Goal: Task Accomplishment & Management: Manage account settings

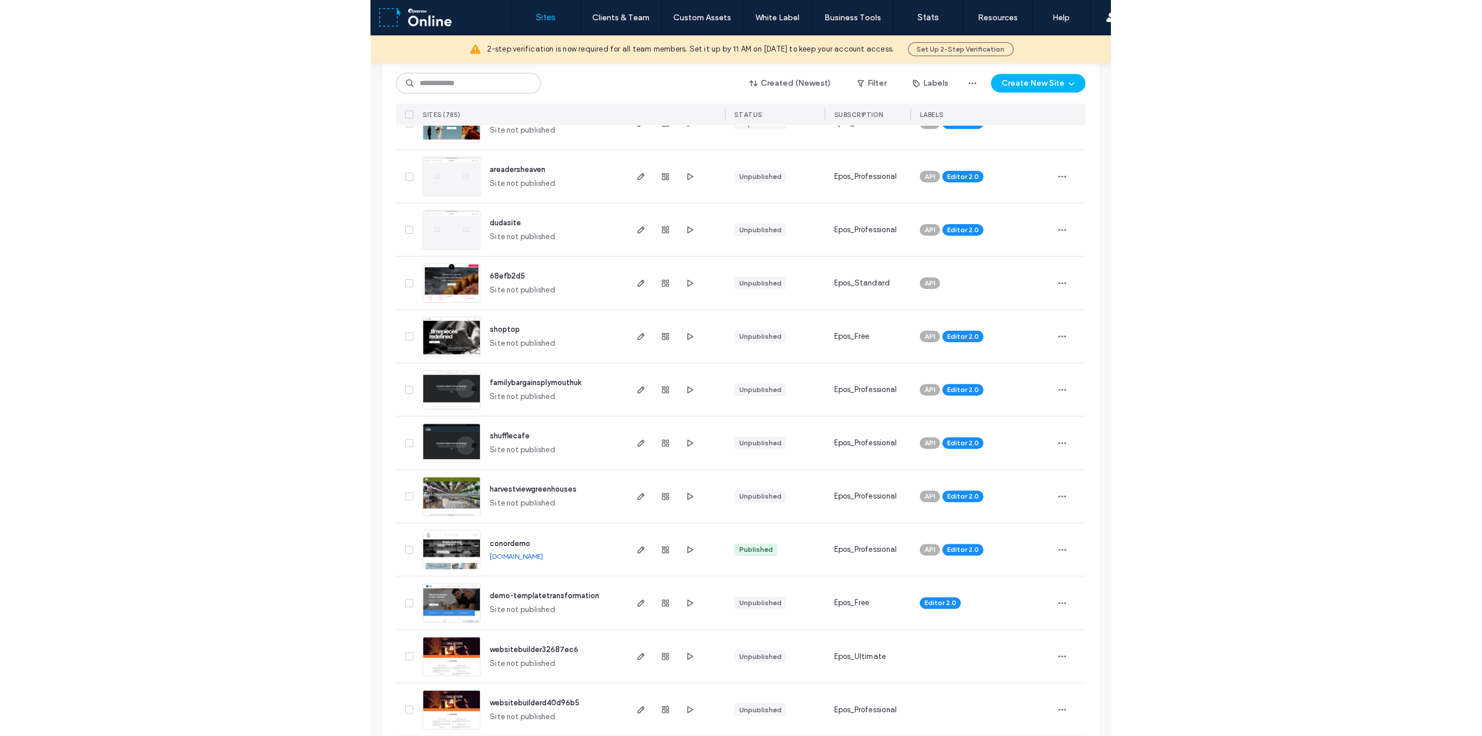
scroll to position [637, 0]
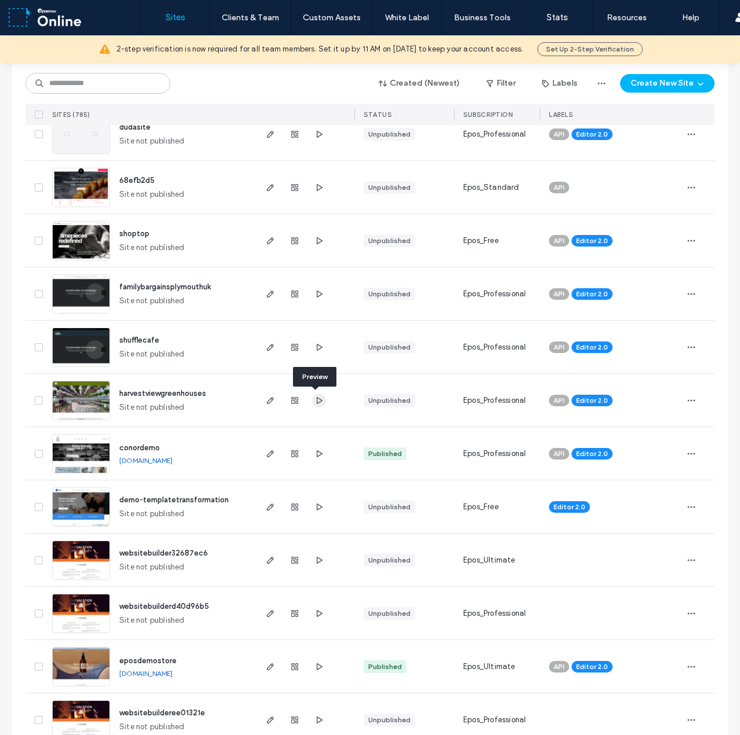
click at [317, 402] on use "button" at bounding box center [320, 400] width 6 height 7
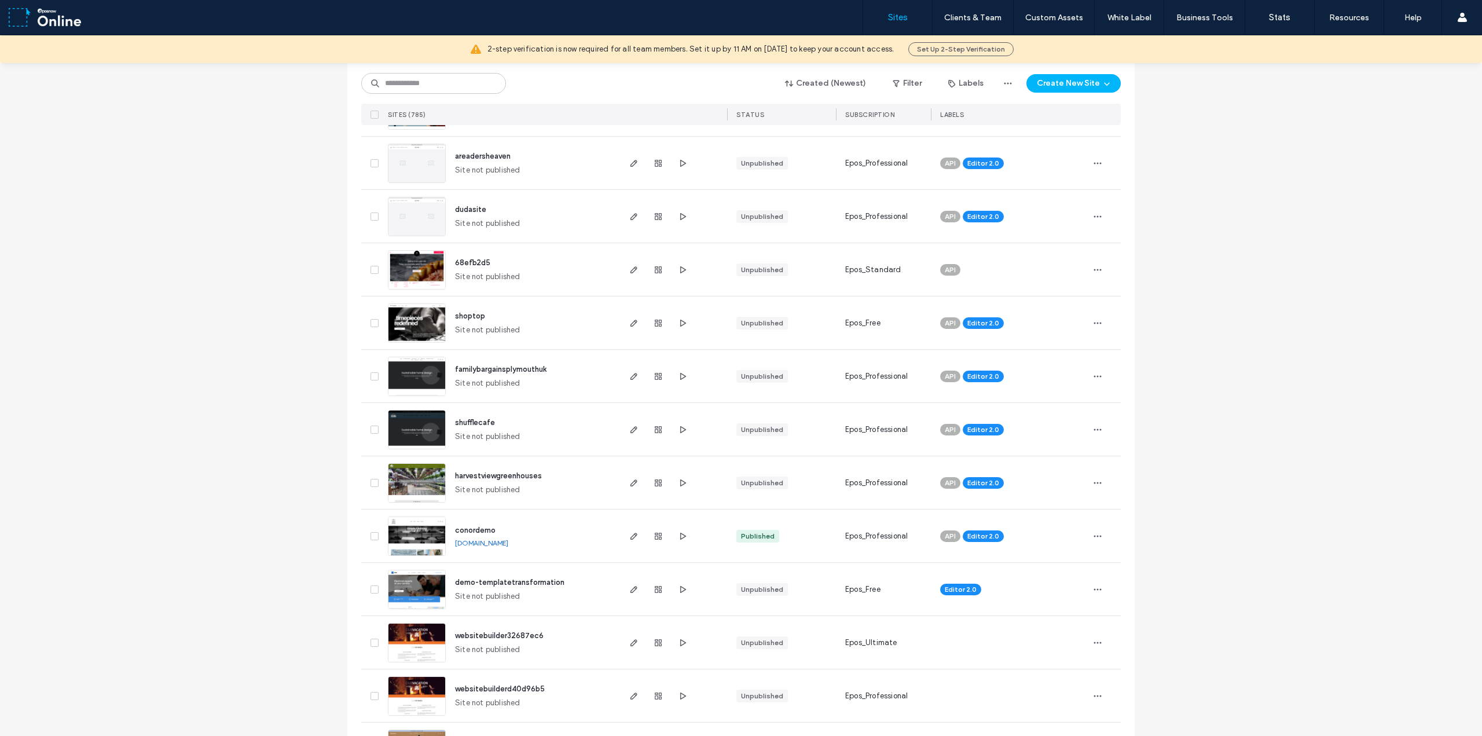
scroll to position [521, 0]
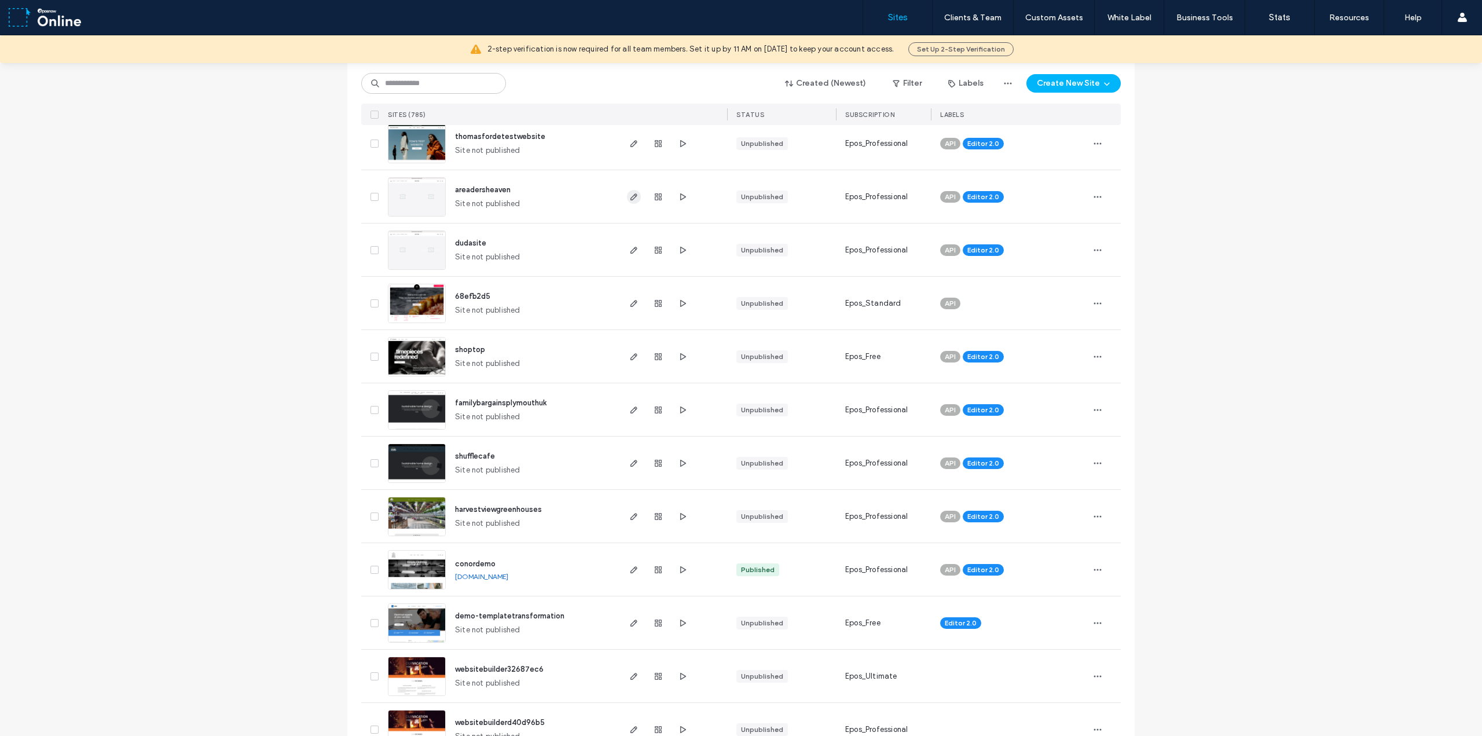
click at [630, 195] on use "button" at bounding box center [633, 196] width 7 height 7
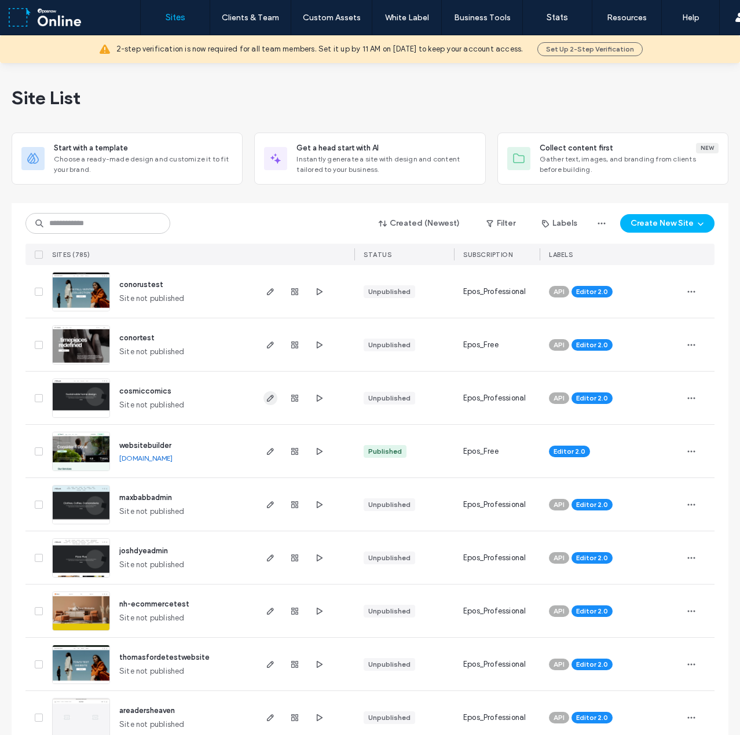
click at [267, 399] on use "button" at bounding box center [270, 398] width 7 height 7
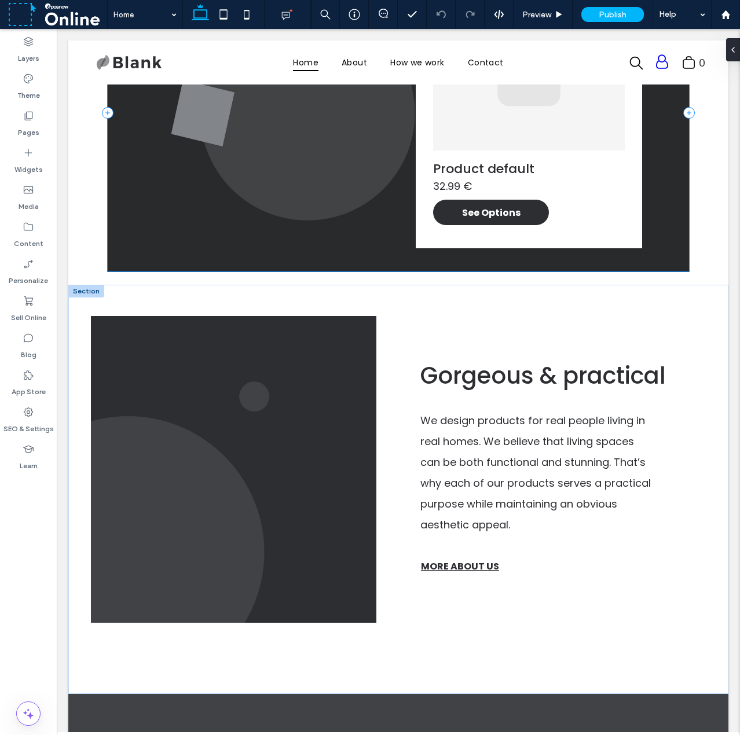
scroll to position [1320, 0]
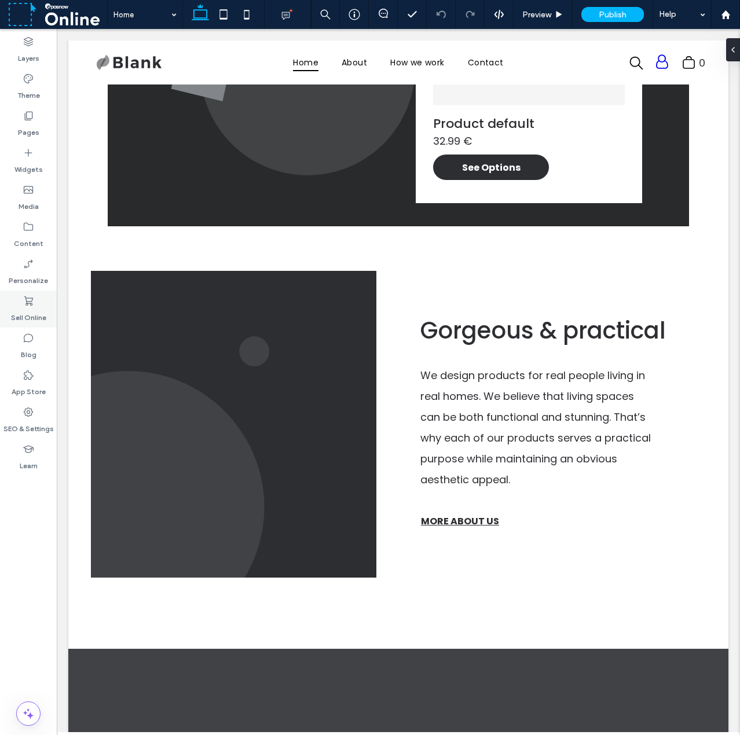
click at [25, 313] on label "Sell Online" at bounding box center [28, 315] width 35 height 16
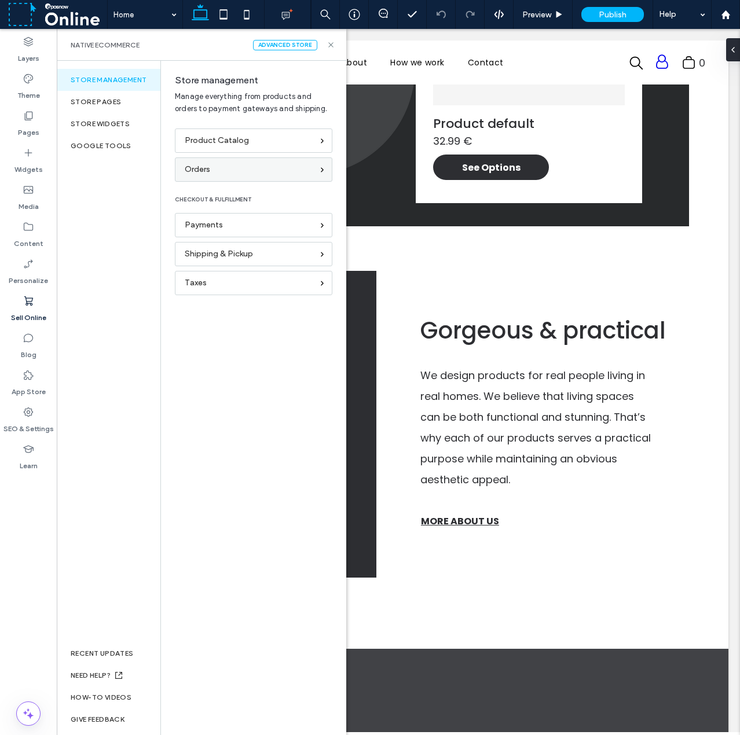
click at [220, 169] on div "Orders" at bounding box center [249, 169] width 128 height 13
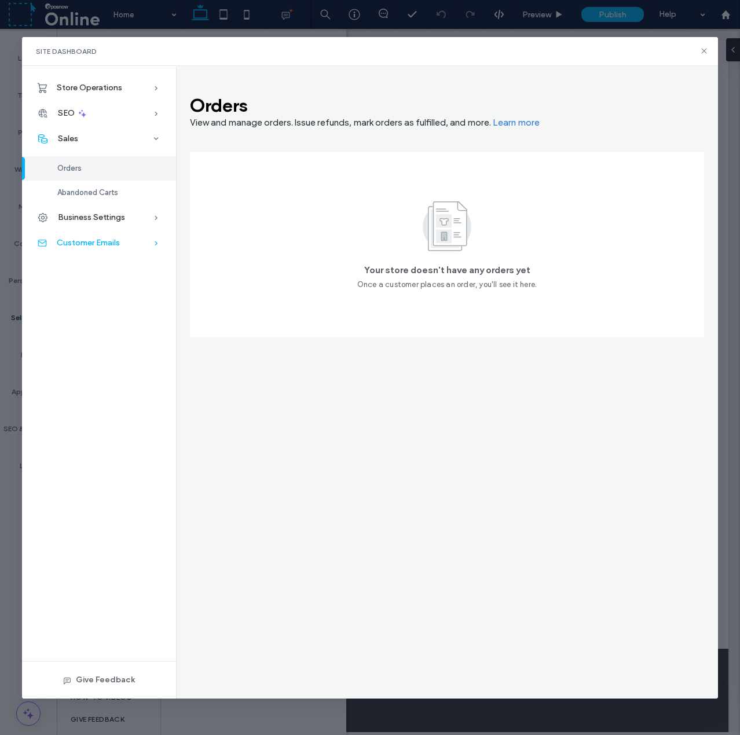
click at [109, 247] on span "Customer Emails" at bounding box center [88, 243] width 63 height 10
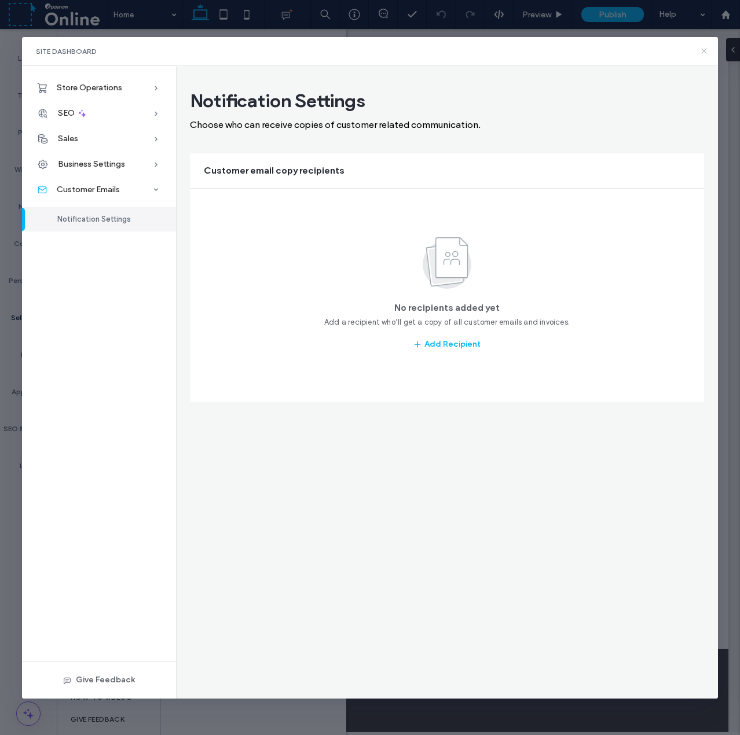
click at [708, 51] on div "Site Dashboard" at bounding box center [369, 51] width 695 height 29
click at [703, 51] on use at bounding box center [703, 50] width 5 height 5
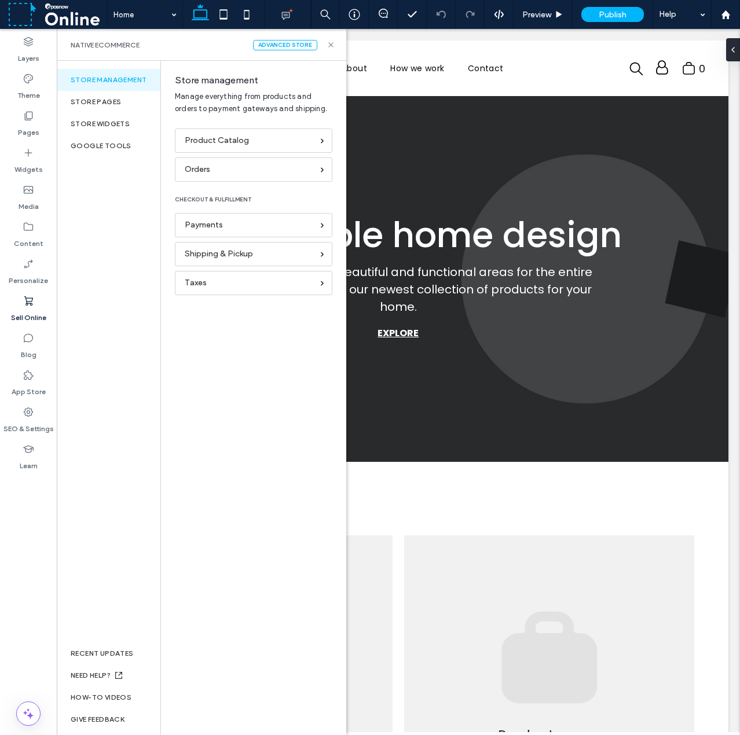
scroll to position [0, 0]
click at [213, 171] on div "Orders" at bounding box center [249, 169] width 128 height 13
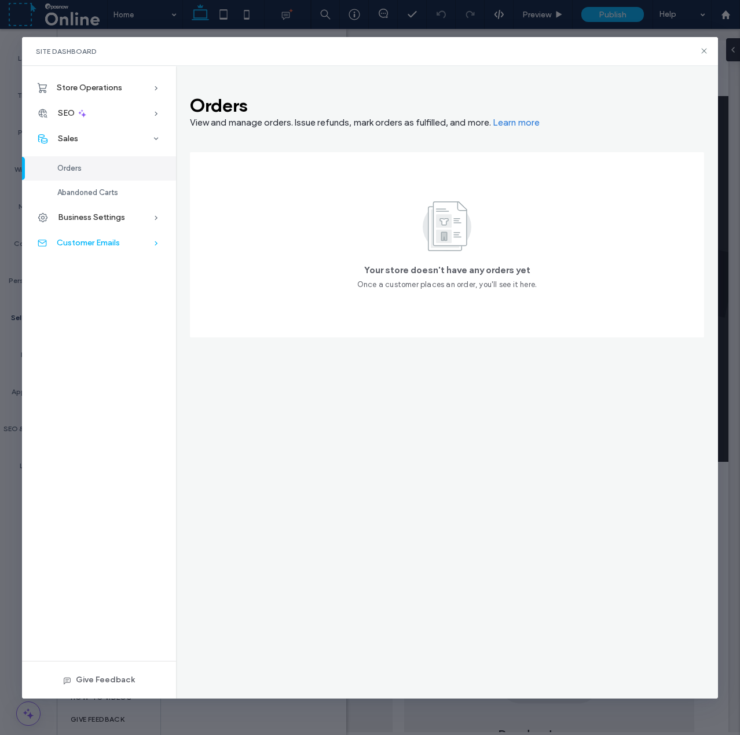
click at [83, 247] on span "Customer Emails" at bounding box center [88, 243] width 63 height 10
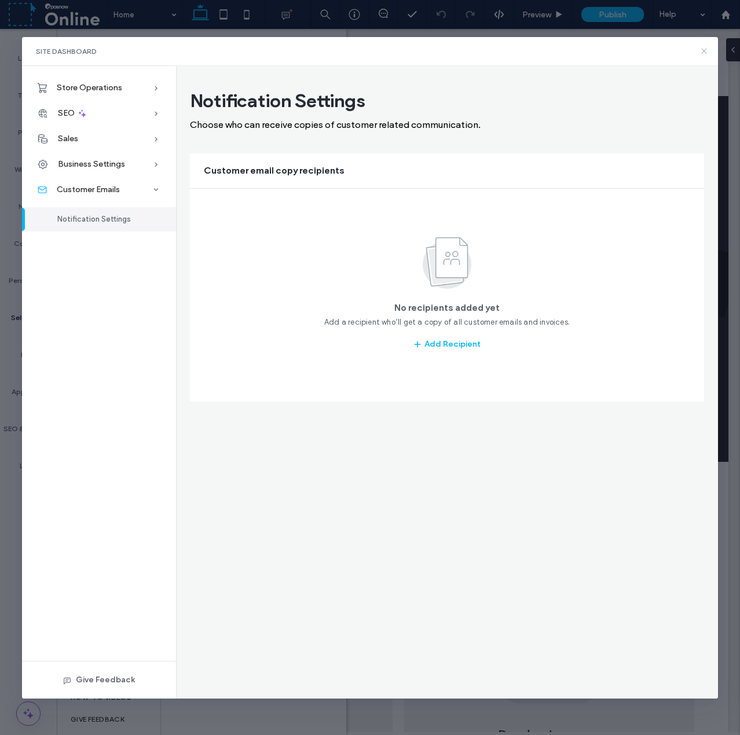
drag, startPoint x: 639, startPoint y: 21, endPoint x: 699, endPoint y: 47, distance: 65.1
click at [699, 47] on icon at bounding box center [703, 50] width 9 height 9
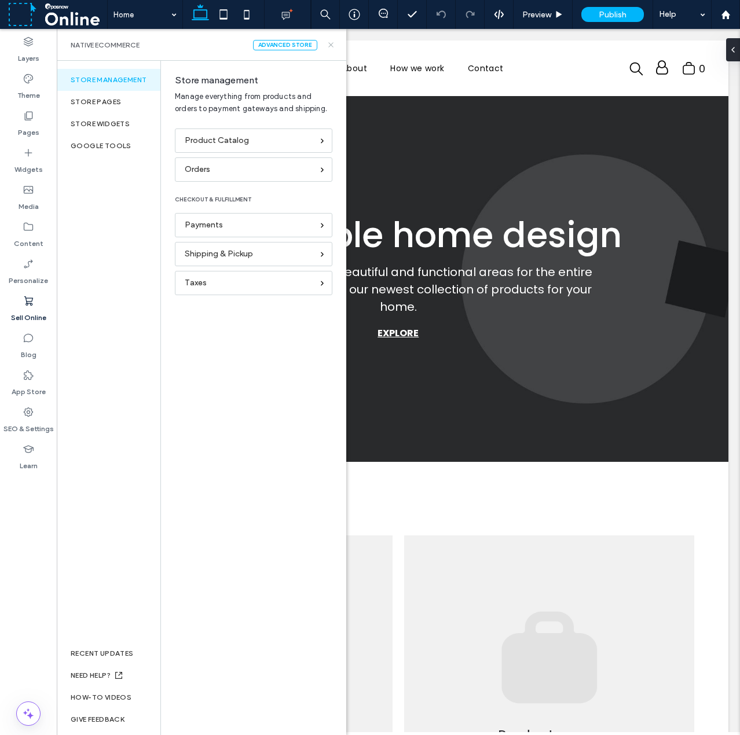
click at [331, 41] on icon at bounding box center [331, 45] width 9 height 9
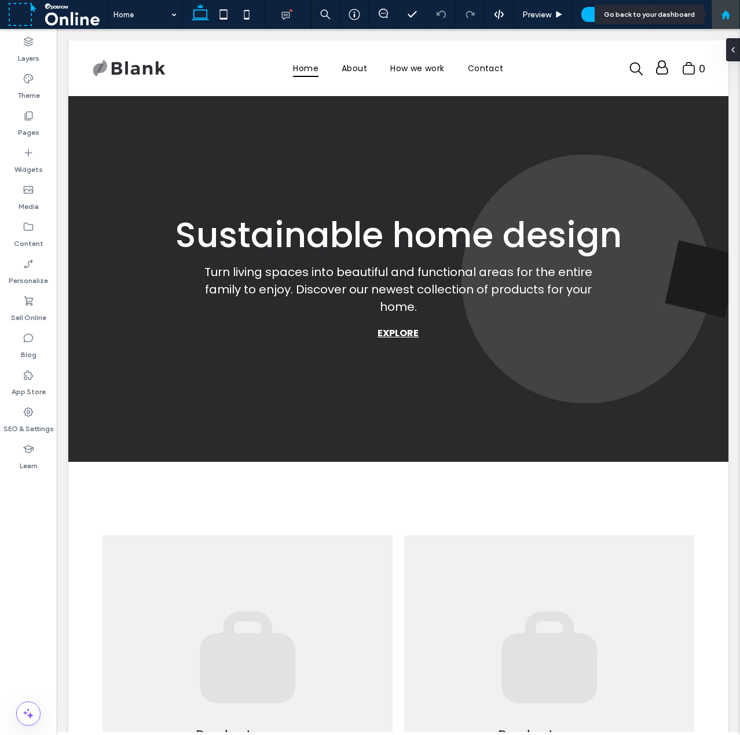
click at [721, 8] on div at bounding box center [725, 14] width 29 height 29
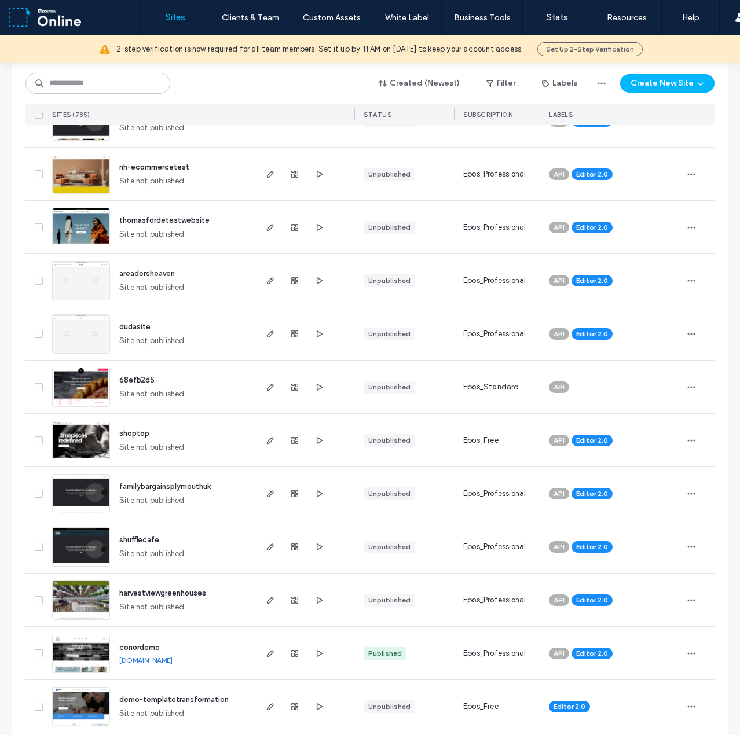
scroll to position [463, 0]
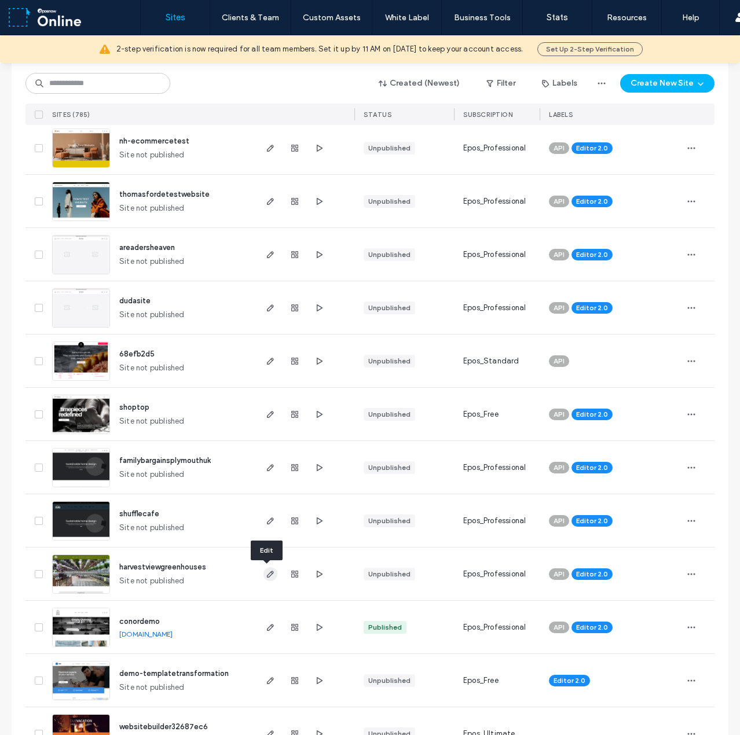
click at [269, 574] on icon "button" at bounding box center [270, 574] width 9 height 9
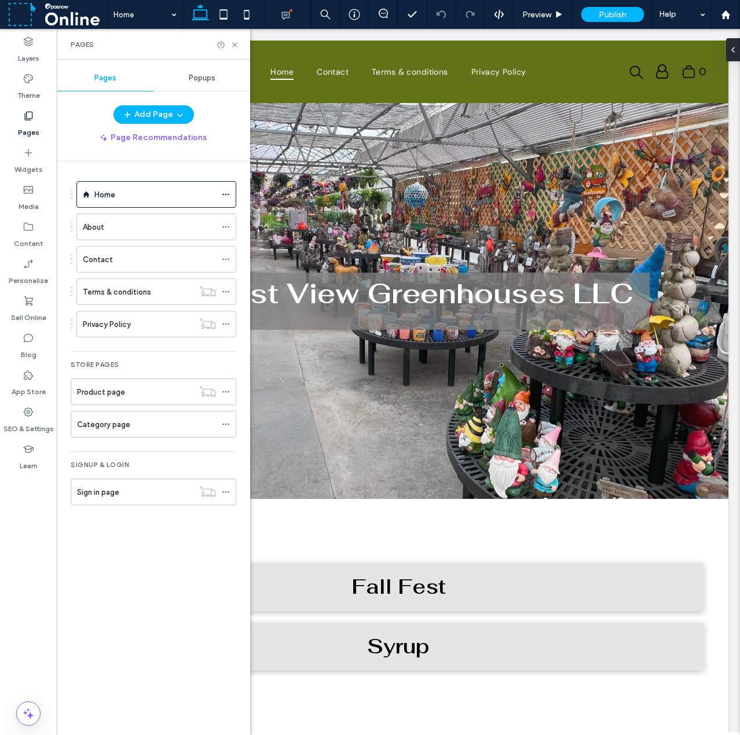
click at [146, 397] on div "Product page" at bounding box center [135, 391] width 116 height 25
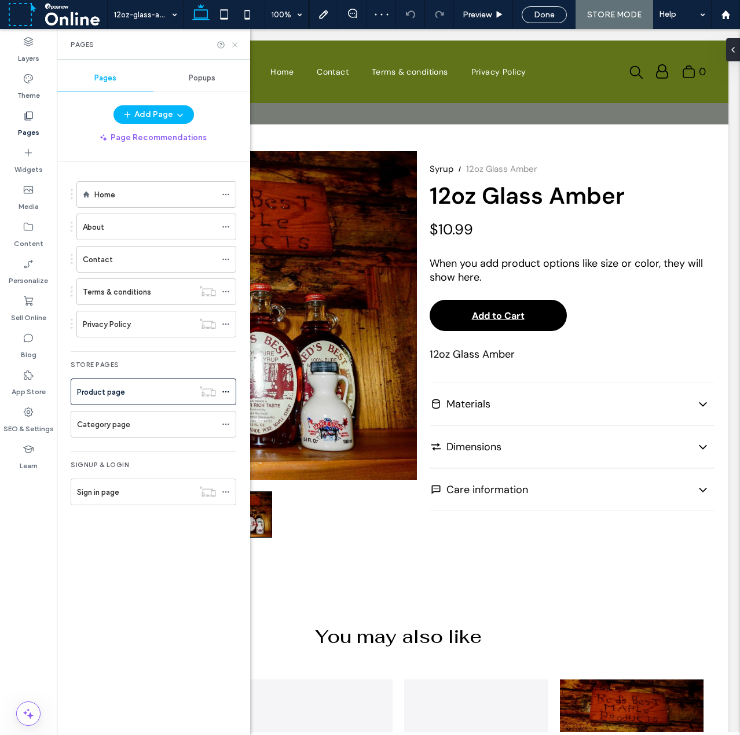
click at [236, 43] on use at bounding box center [234, 44] width 5 height 5
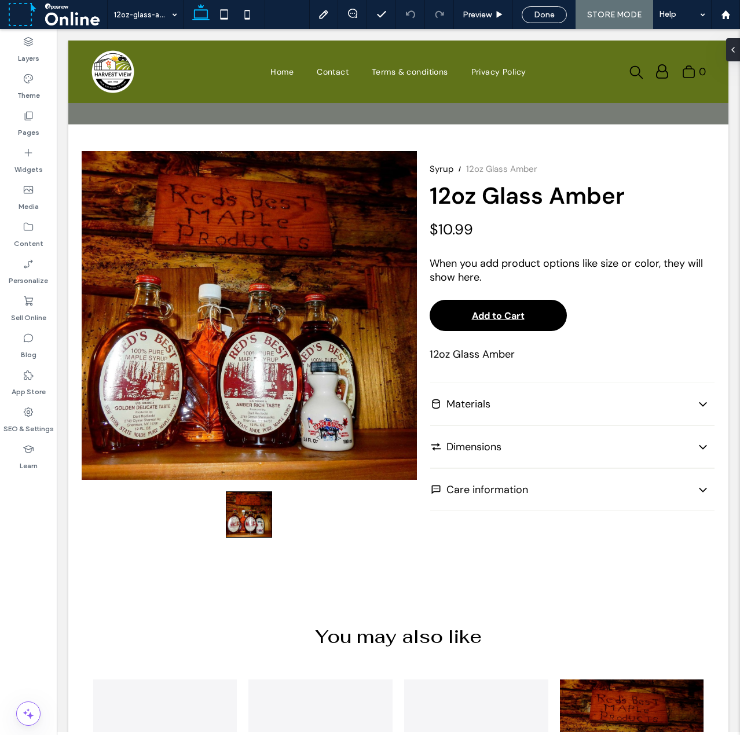
click at [32, 131] on label "Pages" at bounding box center [28, 130] width 21 height 16
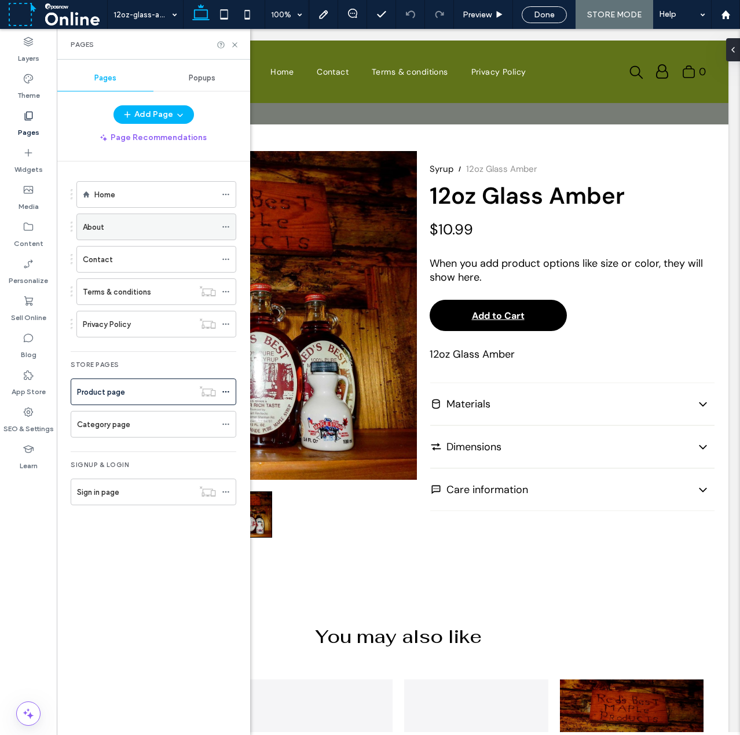
click at [140, 228] on div "About" at bounding box center [149, 227] width 133 height 12
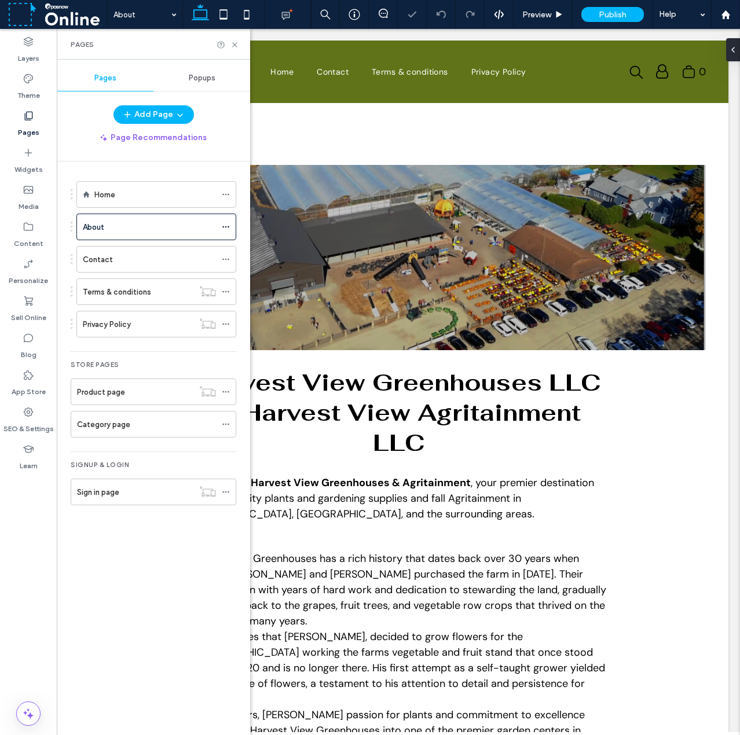
click at [229, 46] on div "Pages" at bounding box center [154, 44] width 166 height 9
click at [233, 44] on icon at bounding box center [234, 45] width 9 height 9
